Goal: Task Accomplishment & Management: Manage account settings

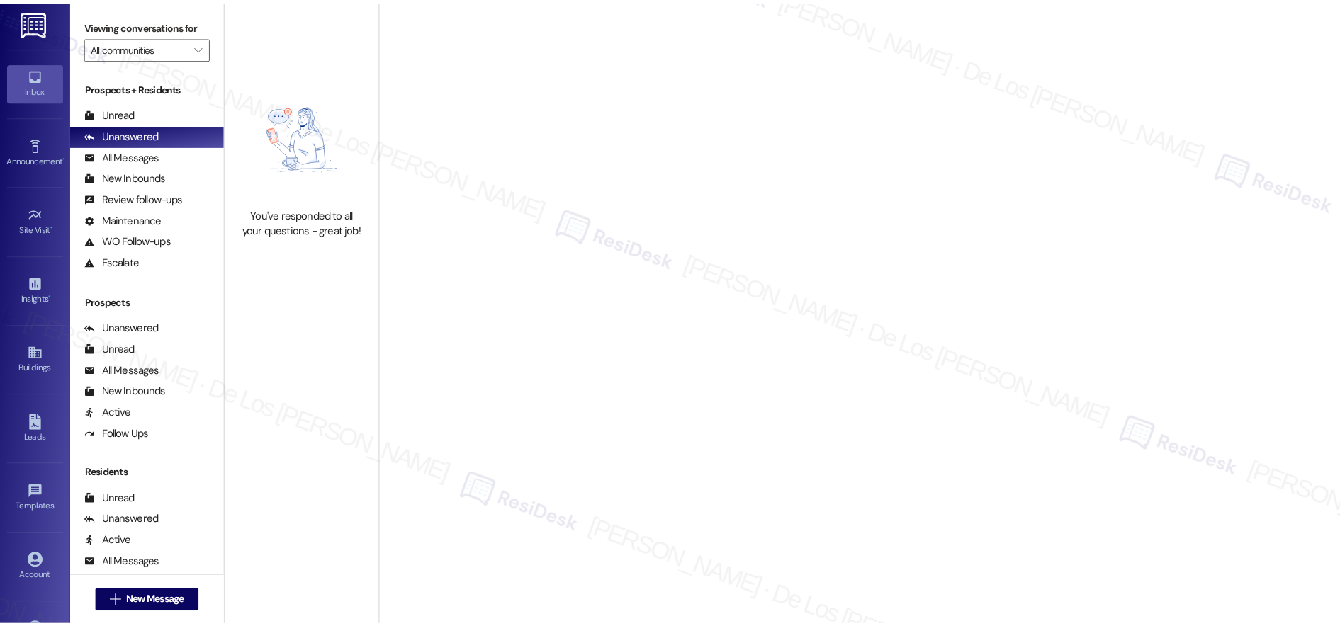
scroll to position [4, 0]
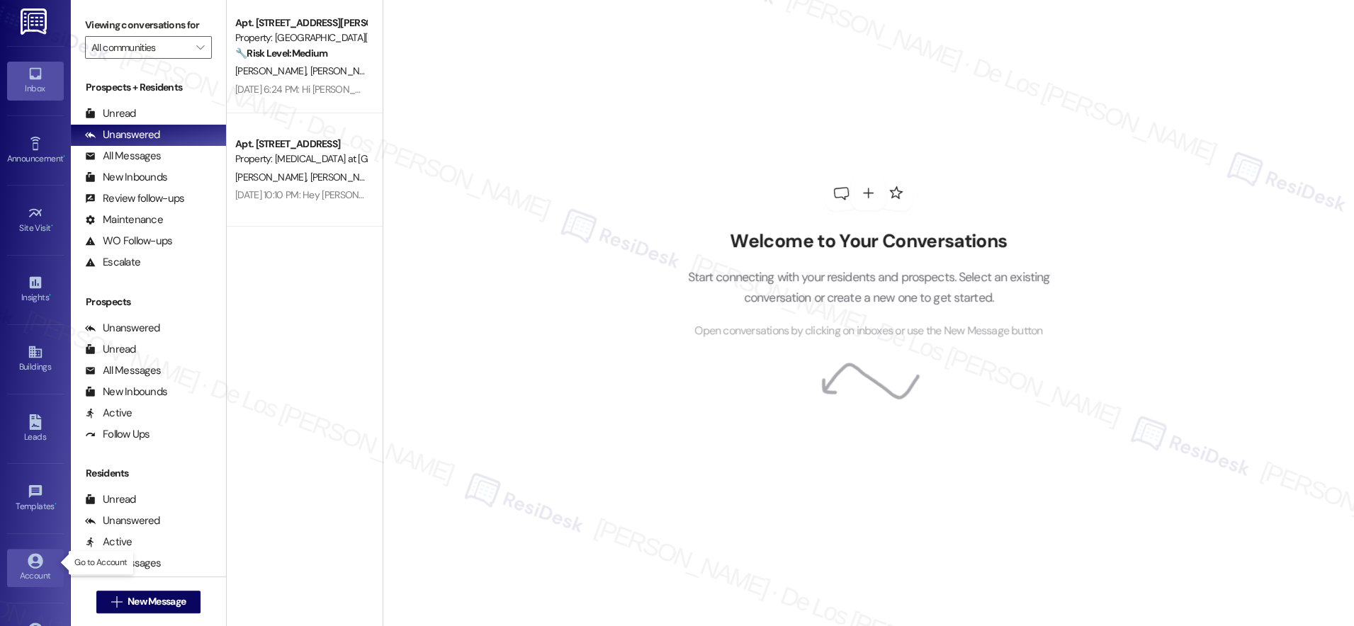
click at [40, 555] on link "Account" at bounding box center [35, 568] width 57 height 38
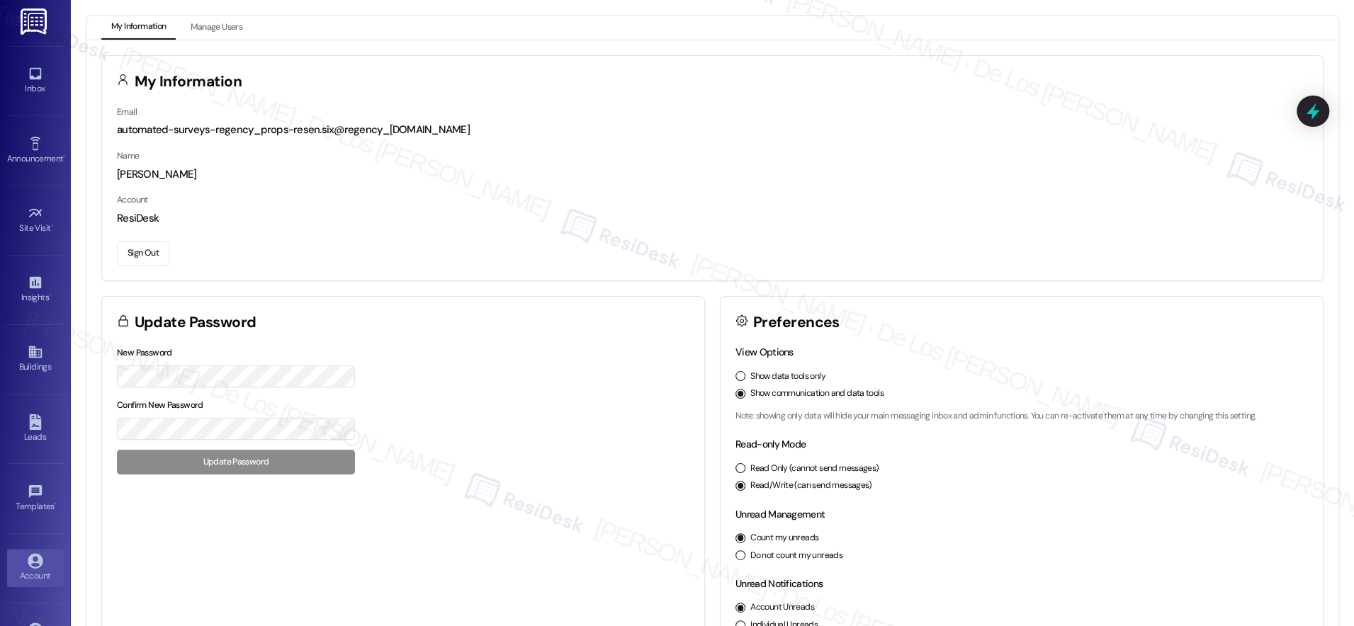
click at [142, 253] on button "Sign Out" at bounding box center [143, 253] width 52 height 25
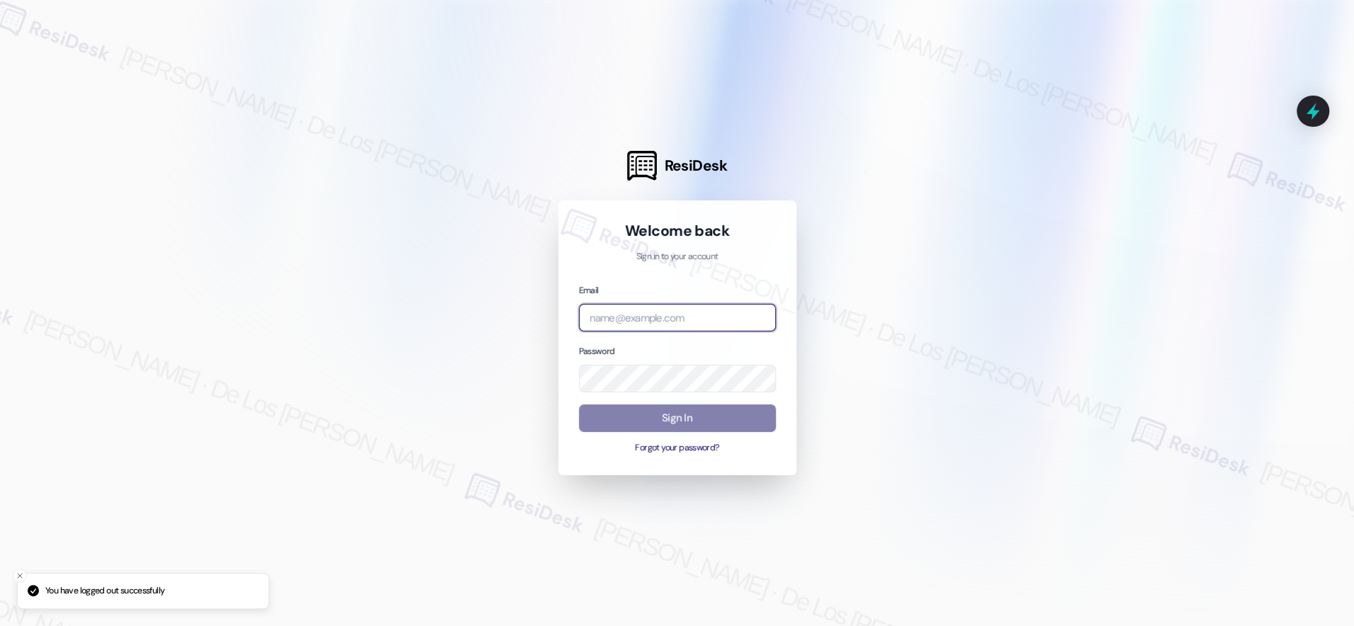
click at [718, 321] on input "email" at bounding box center [677, 318] width 197 height 28
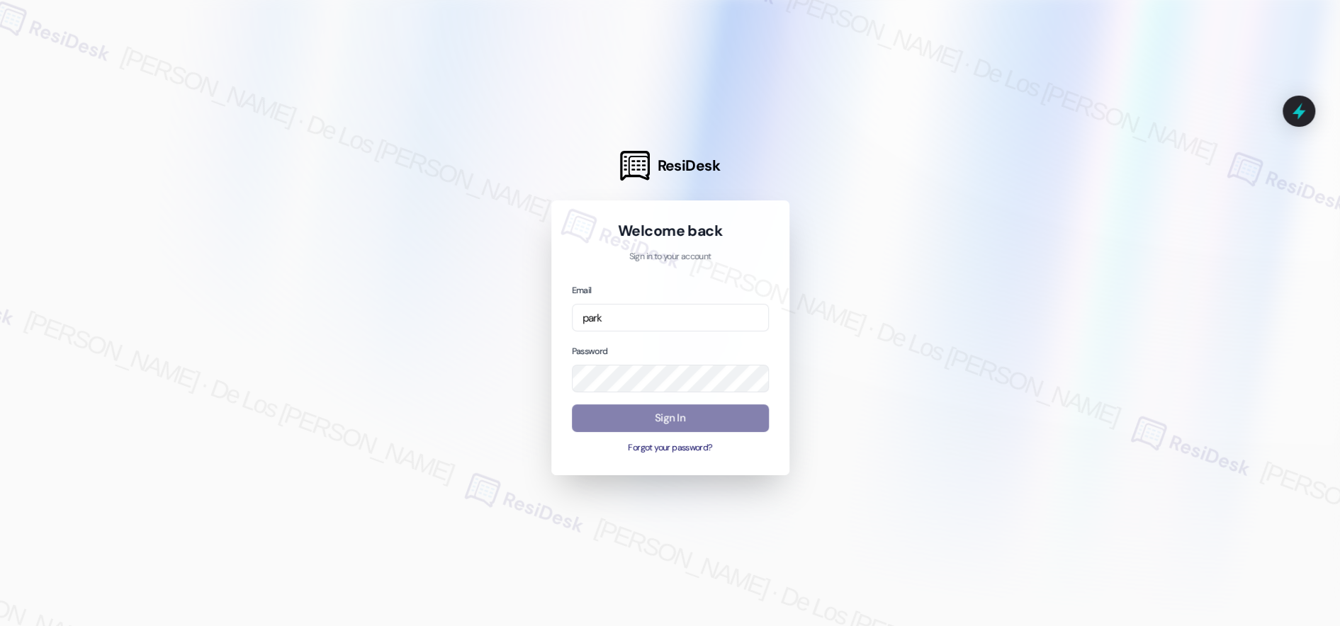
type input "automated-surveys-park_properties-[PERSON_NAME].[PERSON_NAME]@park_[DOMAIN_NAME]"
